Goal: Information Seeking & Learning: Find specific fact

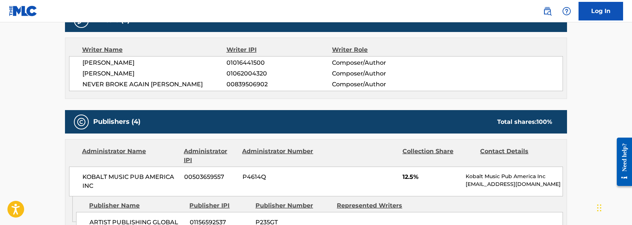
scroll to position [263, 0]
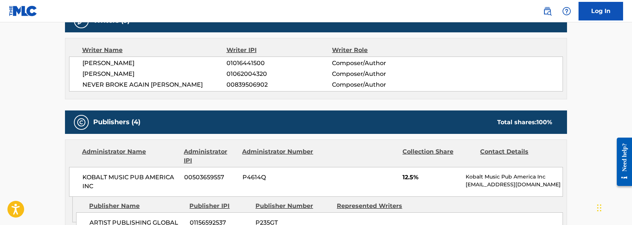
scroll to position [236, 0]
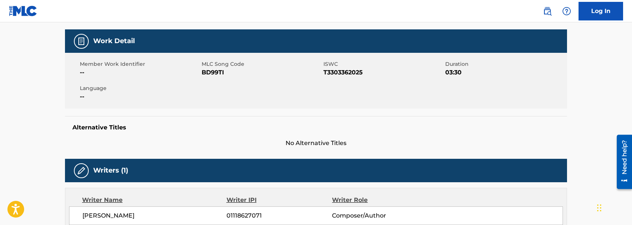
scroll to position [106, 0]
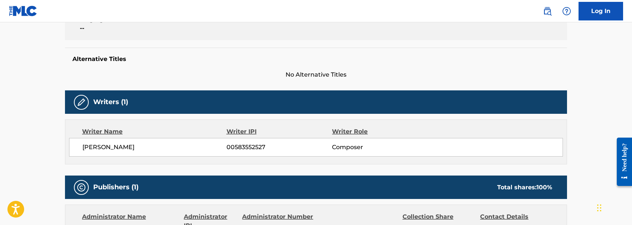
scroll to position [160, 0]
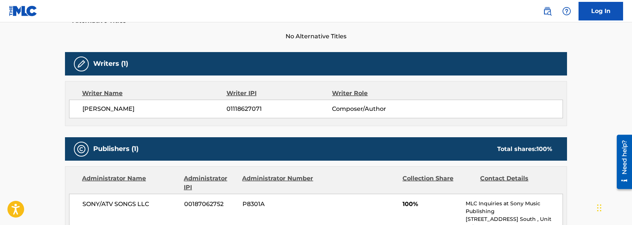
scroll to position [210, 0]
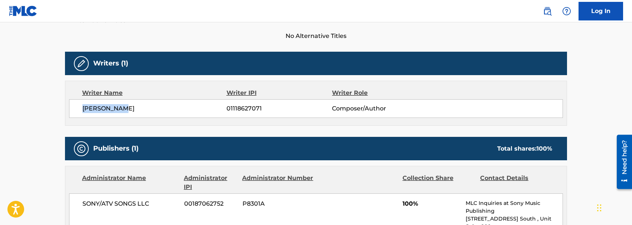
drag, startPoint x: 77, startPoint y: 108, endPoint x: 150, endPoint y: 108, distance: 72.8
click at [150, 108] on div "SHANE BOOSE 01118627071 Composer/Author" at bounding box center [316, 108] width 494 height 19
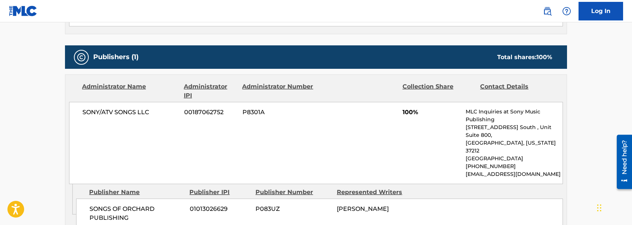
scroll to position [305, 0]
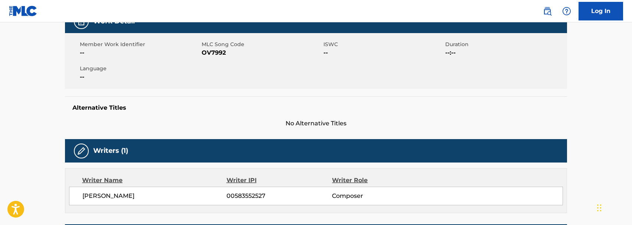
scroll to position [214, 0]
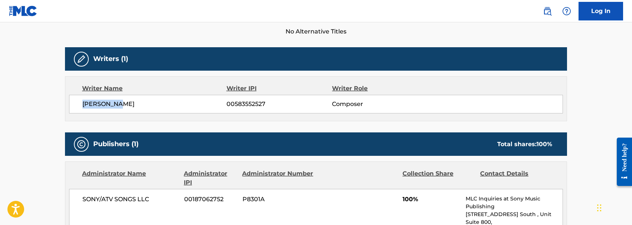
drag, startPoint x: 91, startPoint y: 105, endPoint x: 63, endPoint y: 104, distance: 27.9
click at [63, 104] on div "Copy work link ONE Work Detail Member Work Identifier -- MLC Song Code OV7992 I…" at bounding box center [316, 207] width 520 height 762
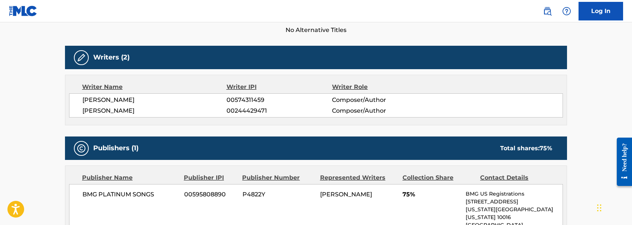
scroll to position [228, 0]
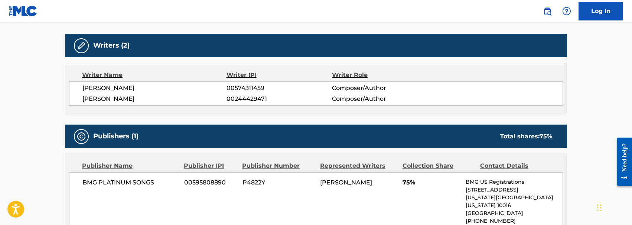
drag, startPoint x: 81, startPoint y: 88, endPoint x: 178, endPoint y: 96, distance: 97.0
click at [178, 96] on div "RICHARD COLSON BAKER 00574311459 Composer/Author STEPHAN DOUGLAS JENKINS 002444…" at bounding box center [316, 93] width 494 height 24
click at [174, 90] on span "RICHARD COLSON BAKER" at bounding box center [154, 88] width 144 height 9
drag, startPoint x: 124, startPoint y: 88, endPoint x: 82, endPoint y: 88, distance: 41.6
click at [82, 88] on span "RICHARD COLSON BAKER" at bounding box center [154, 88] width 144 height 9
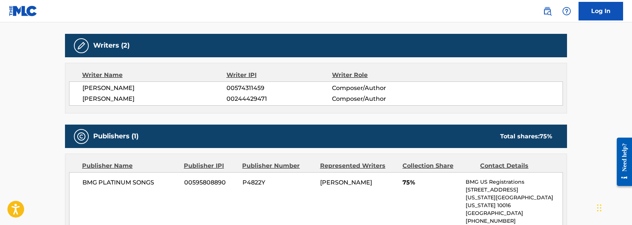
copy span "RICHARD COLSON BAKER"
drag, startPoint x: 178, startPoint y: 96, endPoint x: 82, endPoint y: 101, distance: 95.6
click at [82, 101] on span "STEPHAN DOUGLAS JENKINS" at bounding box center [154, 98] width 144 height 9
copy span "STEPHAN DOUGLAS JENKINS"
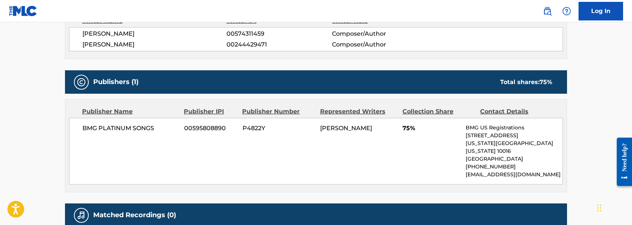
scroll to position [280, 0]
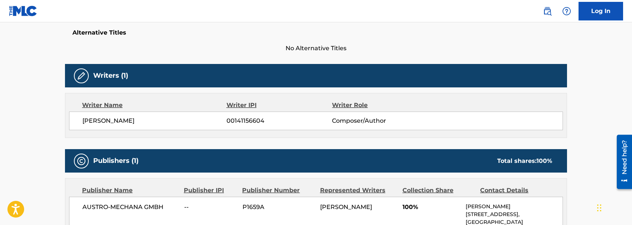
scroll to position [207, 0]
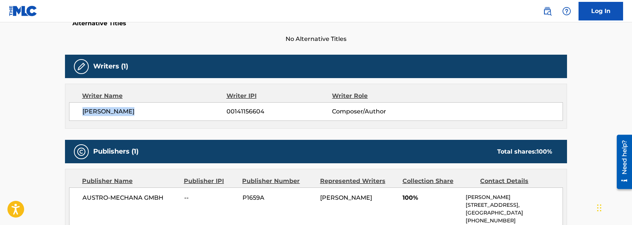
drag, startPoint x: 82, startPoint y: 113, endPoint x: 136, endPoint y: 113, distance: 53.9
click at [136, 113] on span "[PERSON_NAME]" at bounding box center [154, 111] width 144 height 9
copy span "[PERSON_NAME]"
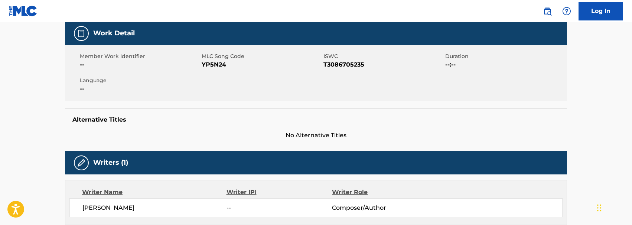
scroll to position [233, 0]
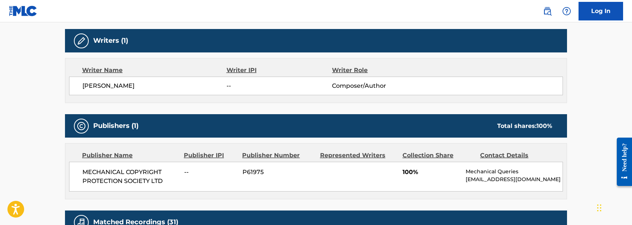
click at [155, 88] on span "RICHARD OWEN DAY" at bounding box center [154, 85] width 144 height 9
drag, startPoint x: 110, startPoint y: 89, endPoint x: 79, endPoint y: 89, distance: 30.5
click at [79, 89] on div "RICHARD OWEN DAY -- Composer/Author" at bounding box center [316, 86] width 494 height 19
copy span "RICHARD OWEN DAY"
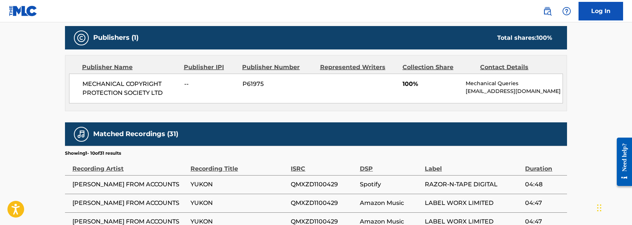
scroll to position [319, 0]
